Goal: Task Accomplishment & Management: Manage account settings

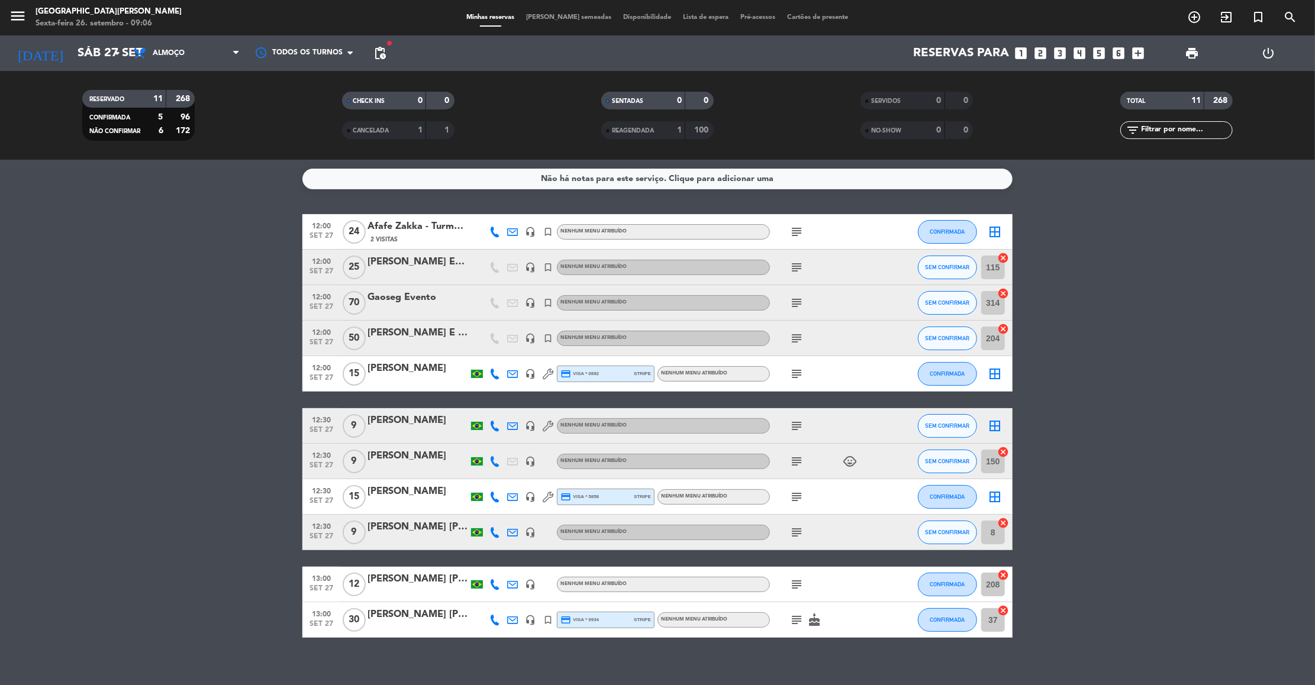
click at [1144, 298] on bookings-row "12:00 set 27 24 Afafe Zakka - Turma da FEI 2 Visitas headset_mic turned_in_not …" at bounding box center [657, 426] width 1315 height 424
click at [72, 60] on input "Sáb 27 set" at bounding box center [149, 53] width 154 height 26
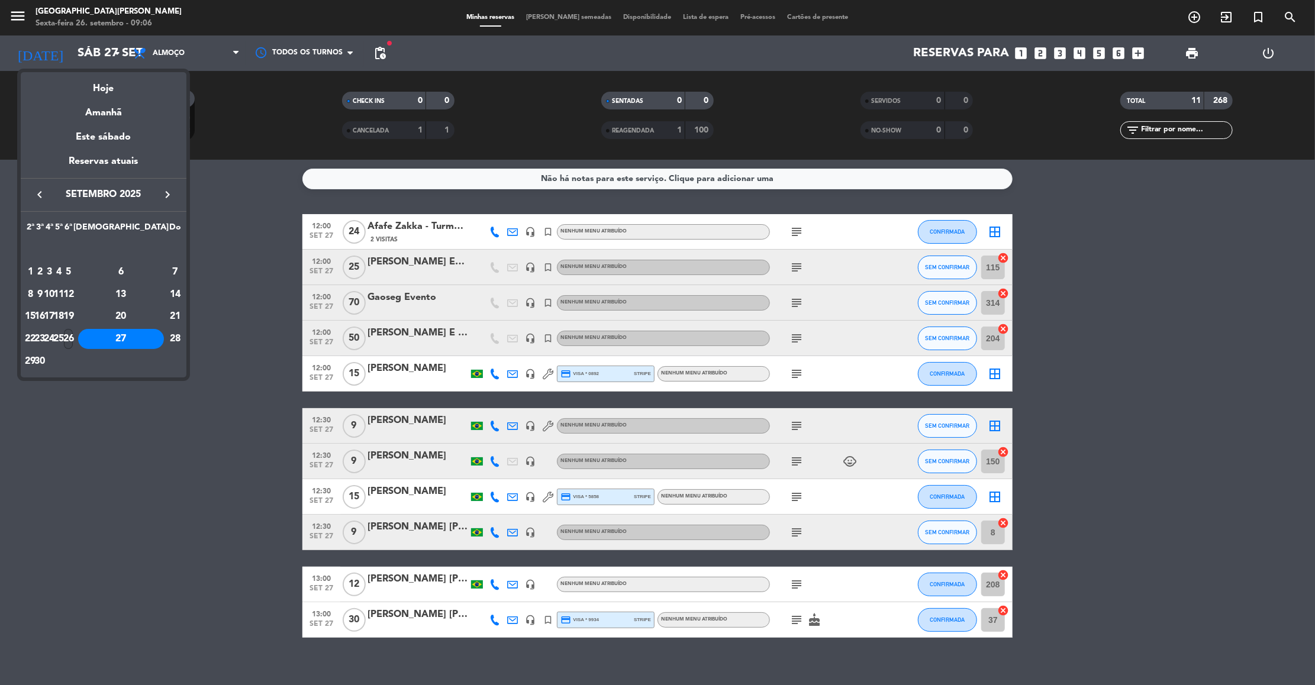
click at [73, 336] on div "26" at bounding box center [68, 339] width 9 height 20
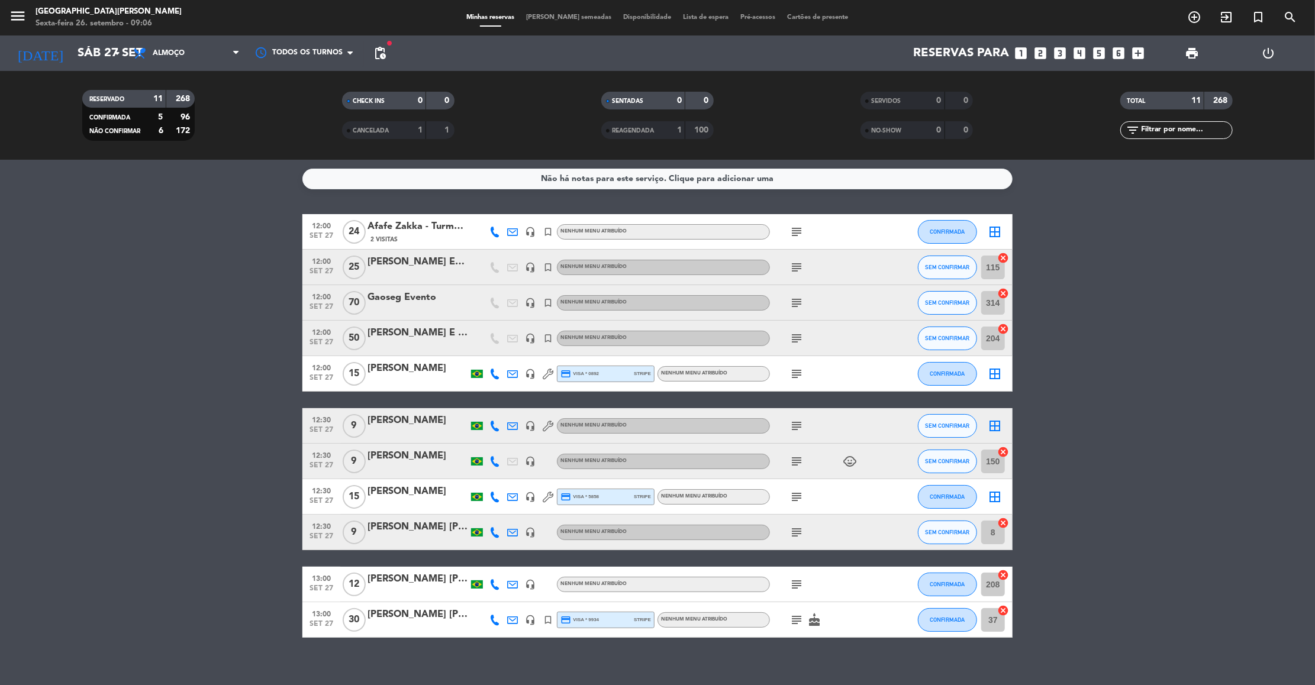
type input "Sex 26 set"
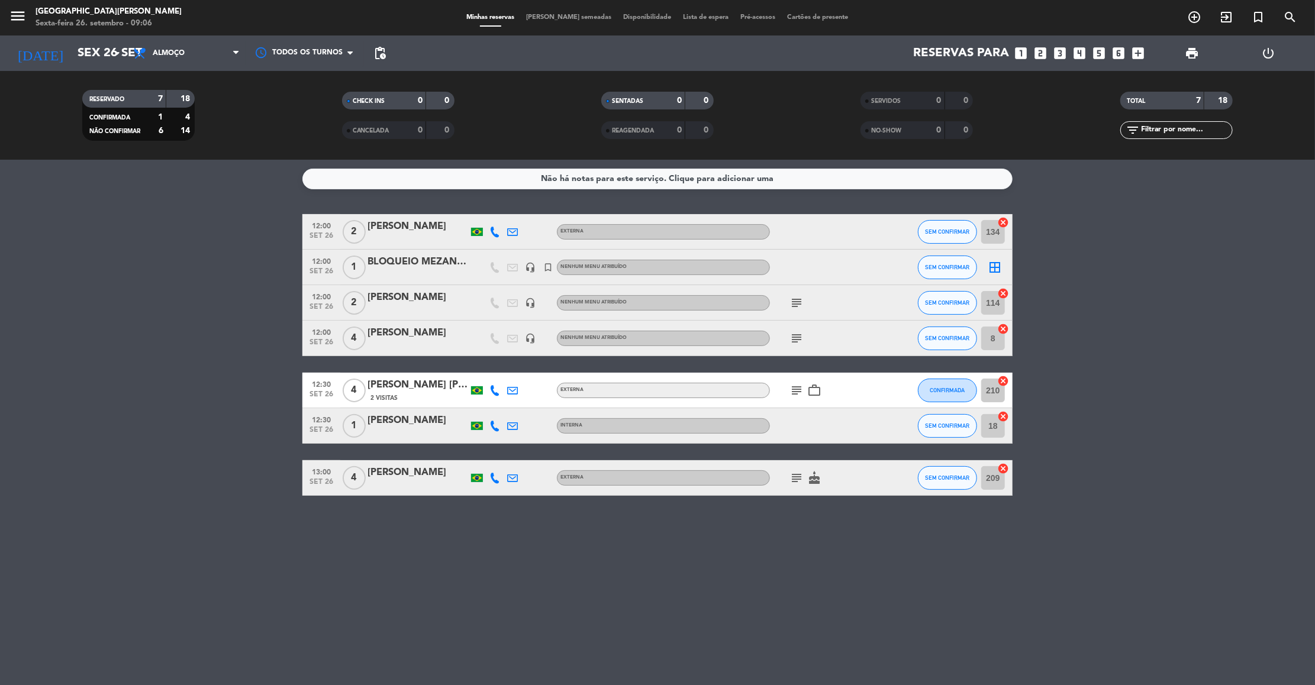
click at [799, 301] on icon "subject" at bounding box center [796, 303] width 14 height 14
click at [794, 341] on icon "subject" at bounding box center [796, 338] width 14 height 14
click at [797, 389] on icon "subject" at bounding box center [796, 390] width 14 height 14
click at [797, 483] on icon "subject" at bounding box center [796, 478] width 14 height 14
click at [797, 299] on icon "subject" at bounding box center [796, 303] width 14 height 14
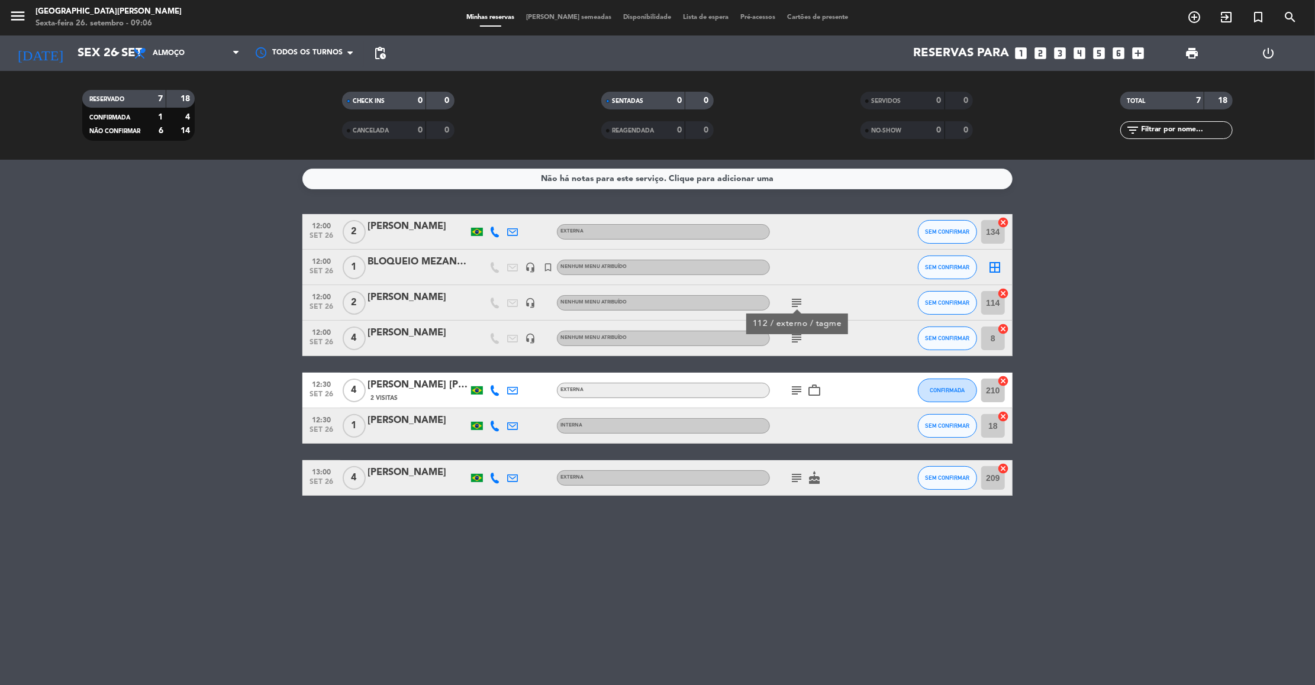
click at [797, 343] on icon "subject" at bounding box center [796, 338] width 14 height 14
click at [791, 384] on icon "subject" at bounding box center [796, 390] width 14 height 14
click at [795, 481] on icon "subject" at bounding box center [796, 478] width 14 height 14
click at [792, 397] on icon "subject" at bounding box center [796, 390] width 14 height 14
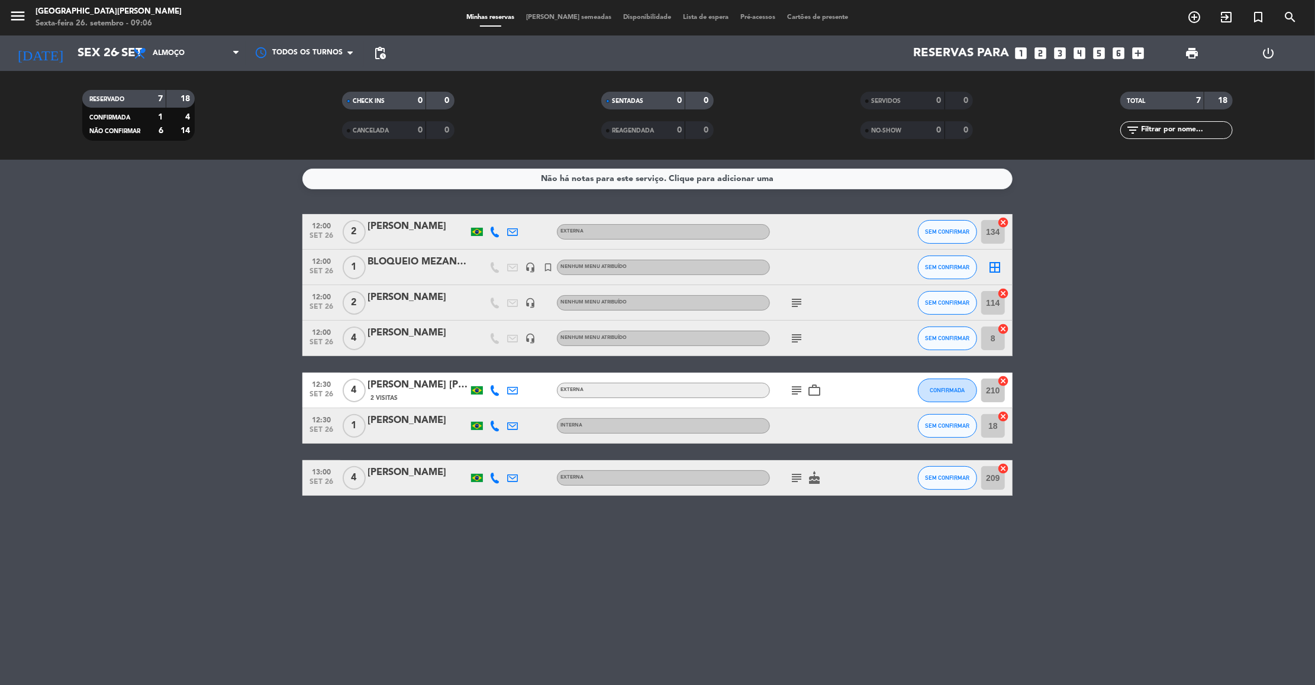
click at [427, 230] on div "[PERSON_NAME]" at bounding box center [418, 226] width 101 height 15
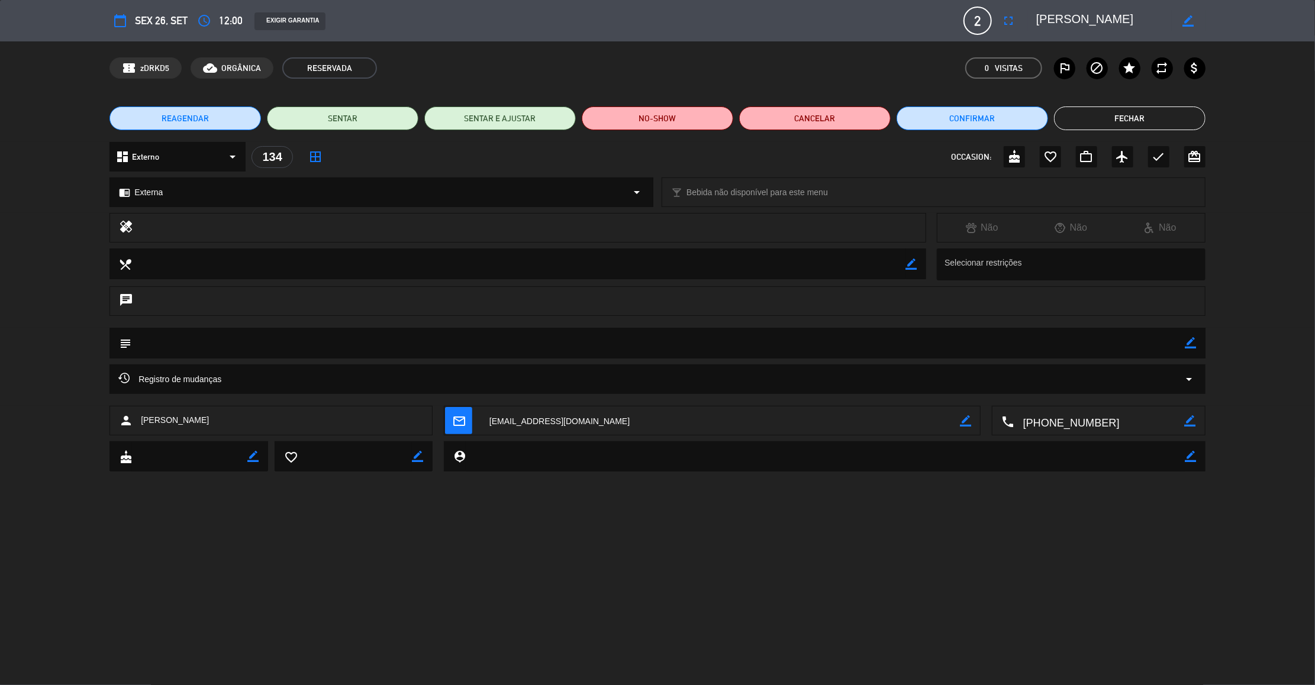
click at [1187, 342] on icon "border_color" at bounding box center [1190, 342] width 11 height 11
click at [1159, 341] on textarea at bounding box center [658, 343] width 1054 height 30
type textarea "111"
click at [1188, 340] on icon at bounding box center [1190, 342] width 11 height 11
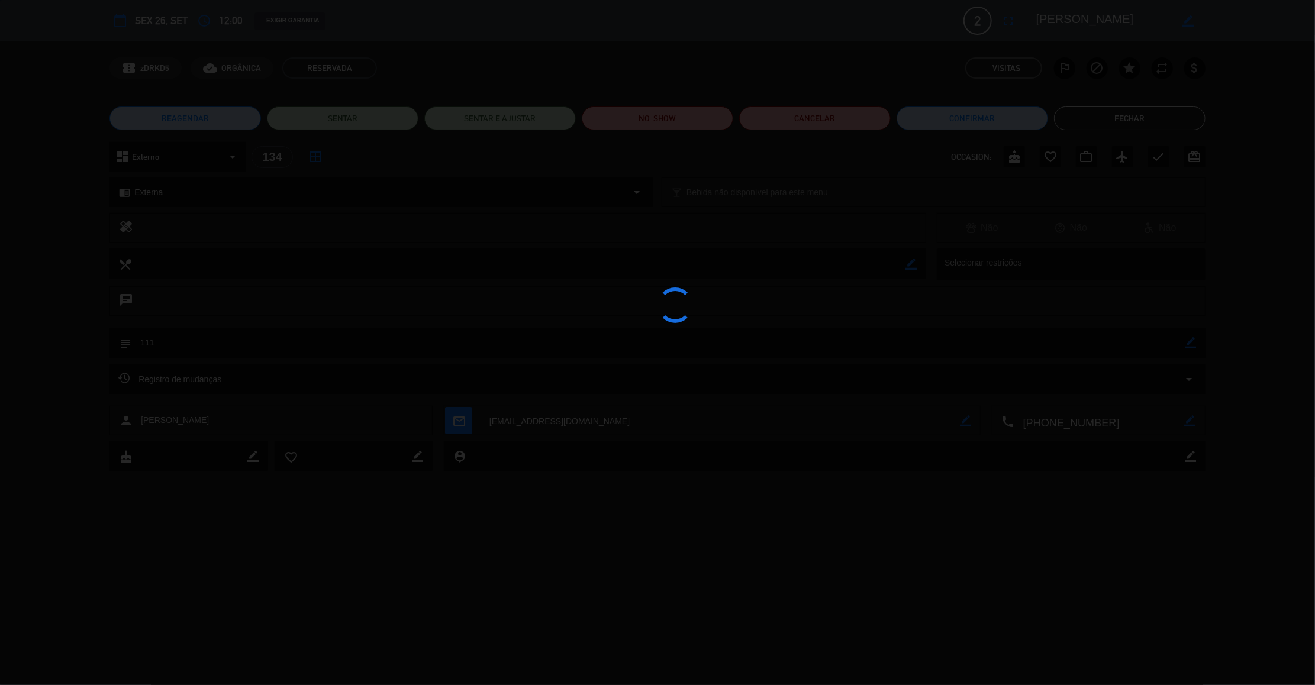
click at [1127, 114] on div at bounding box center [657, 342] width 1315 height 685
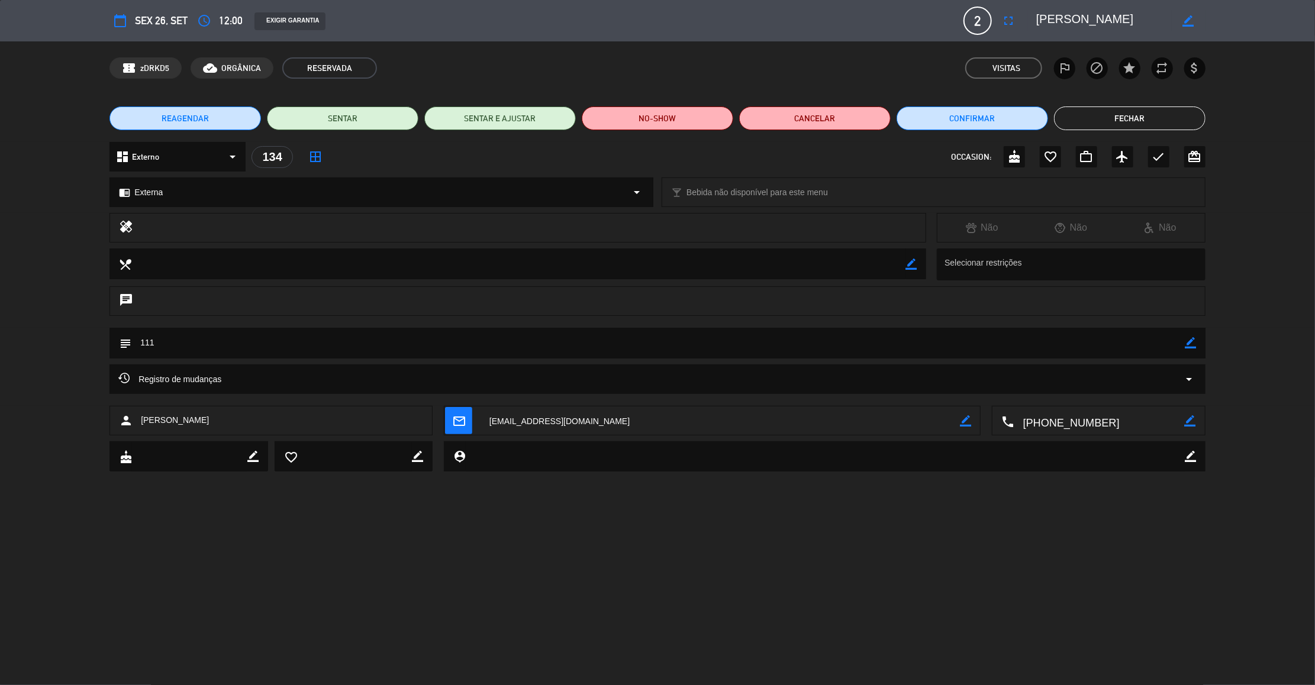
click at [1127, 114] on button "Fechar" at bounding box center [1129, 119] width 151 height 24
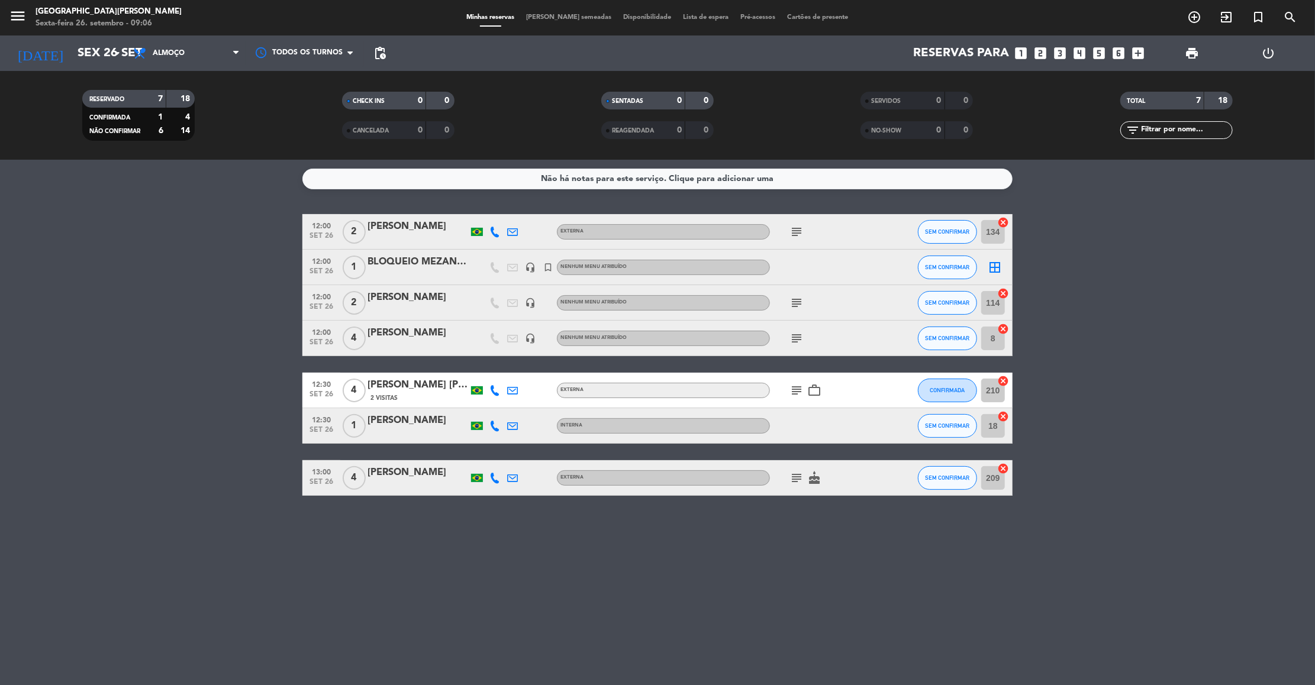
click at [410, 427] on div "[PERSON_NAME]" at bounding box center [418, 420] width 101 height 15
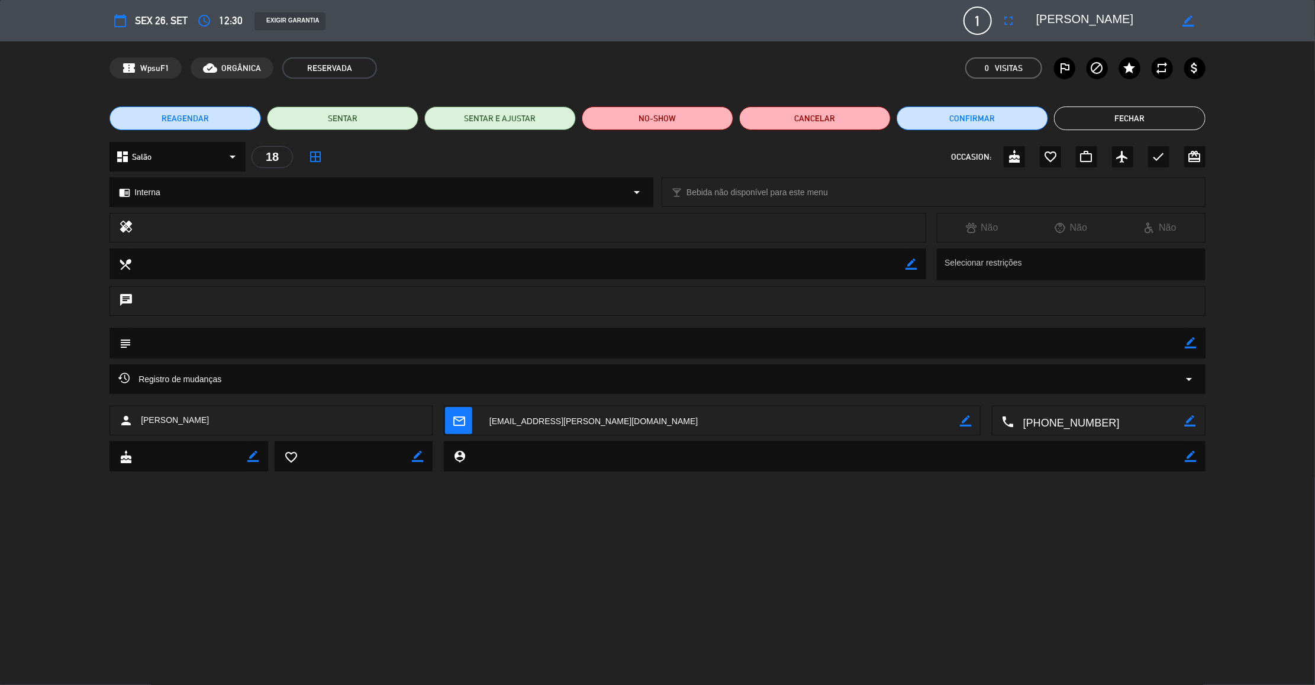
click at [1194, 343] on icon "border_color" at bounding box center [1190, 342] width 11 height 11
click at [1129, 336] on textarea at bounding box center [658, 343] width 1054 height 30
type textarea "18"
click at [1196, 337] on icon at bounding box center [1190, 342] width 11 height 11
click at [1132, 124] on button "Fechar" at bounding box center [1129, 119] width 151 height 24
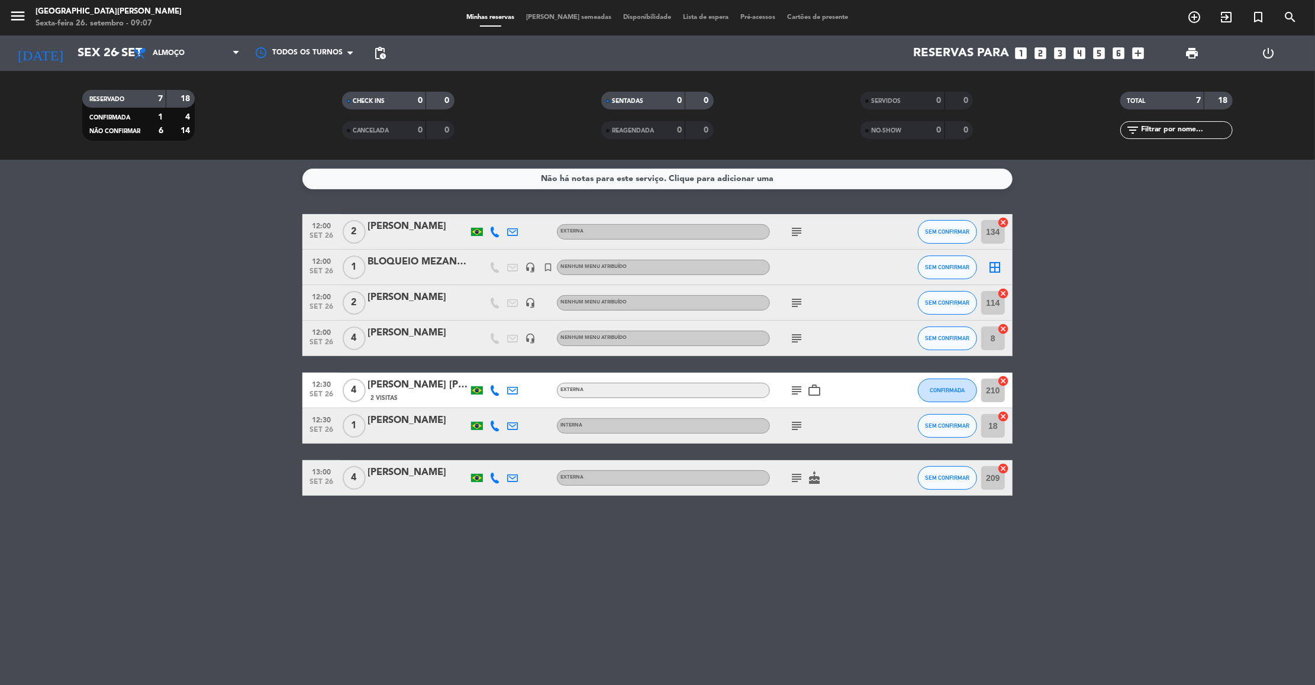
click at [797, 240] on div "subject" at bounding box center [823, 231] width 107 height 35
click at [795, 230] on icon "subject" at bounding box center [796, 232] width 14 height 14
click at [797, 301] on icon "subject" at bounding box center [796, 303] width 14 height 14
click at [795, 339] on icon "subject" at bounding box center [796, 338] width 14 height 14
click at [795, 391] on icon "subject" at bounding box center [796, 390] width 14 height 14
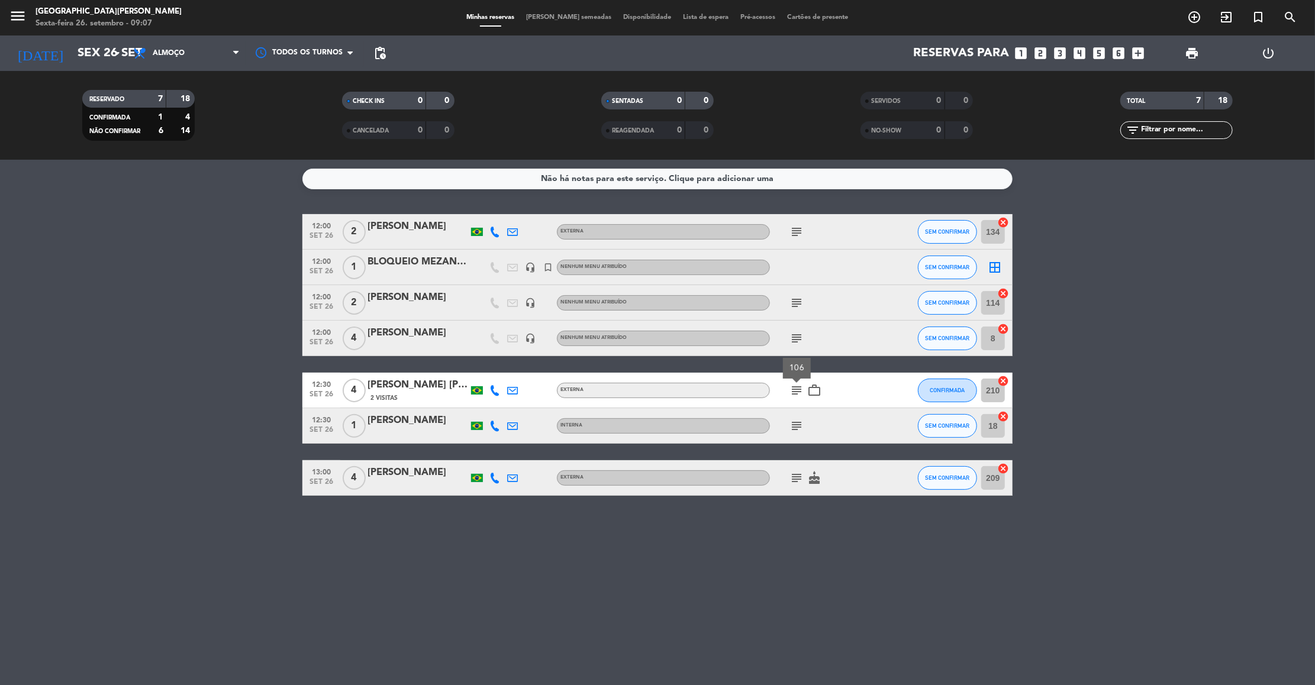
click at [794, 425] on icon "subject" at bounding box center [796, 426] width 14 height 14
click at [792, 471] on icon "subject" at bounding box center [796, 478] width 14 height 14
click at [794, 391] on icon "subject" at bounding box center [796, 390] width 14 height 14
click at [797, 340] on icon "subject" at bounding box center [796, 338] width 14 height 14
